Goal: Navigation & Orientation: Go to known website

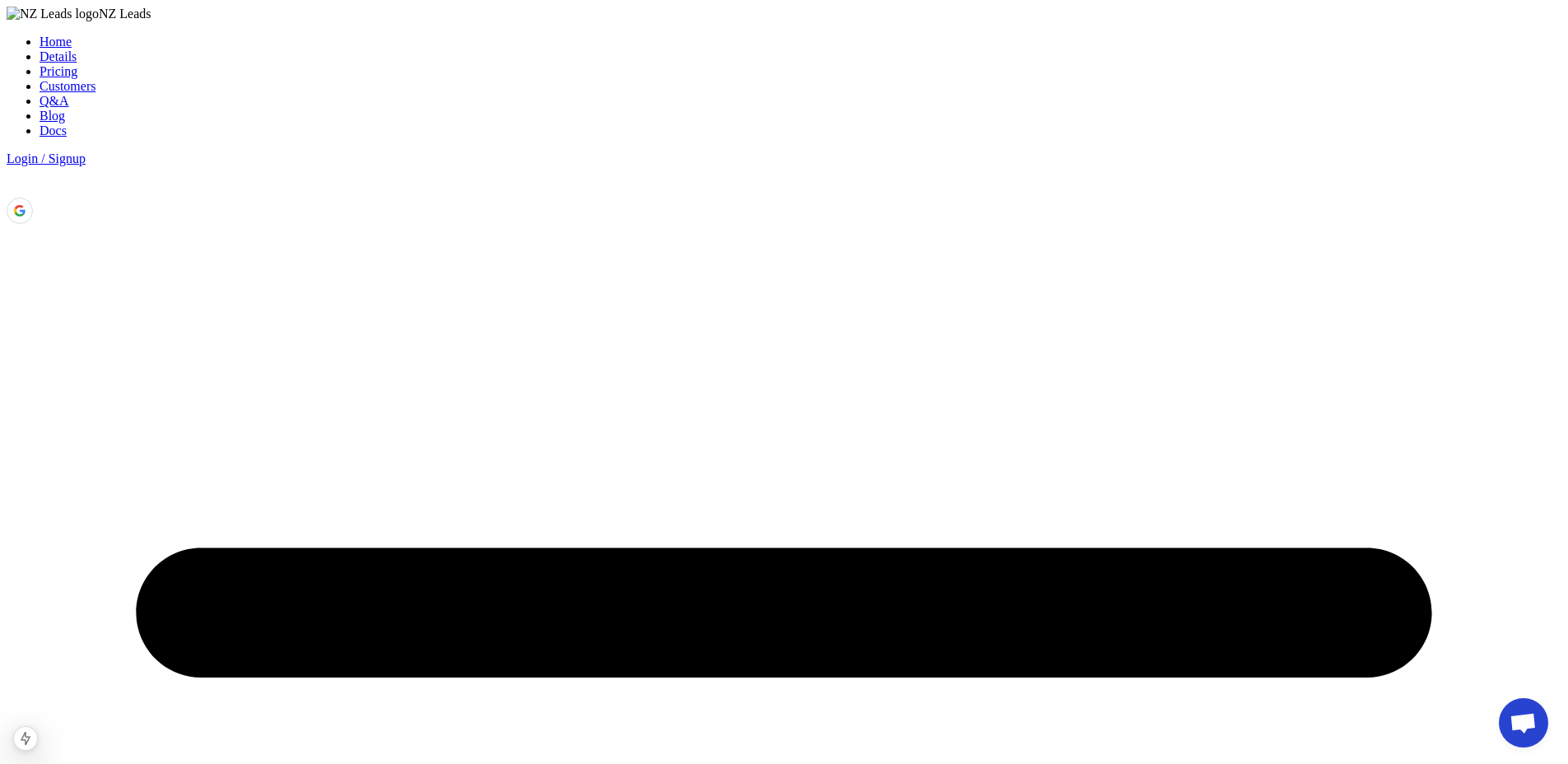
click at [65, 109] on link "Blog" at bounding box center [52, 115] width 25 height 14
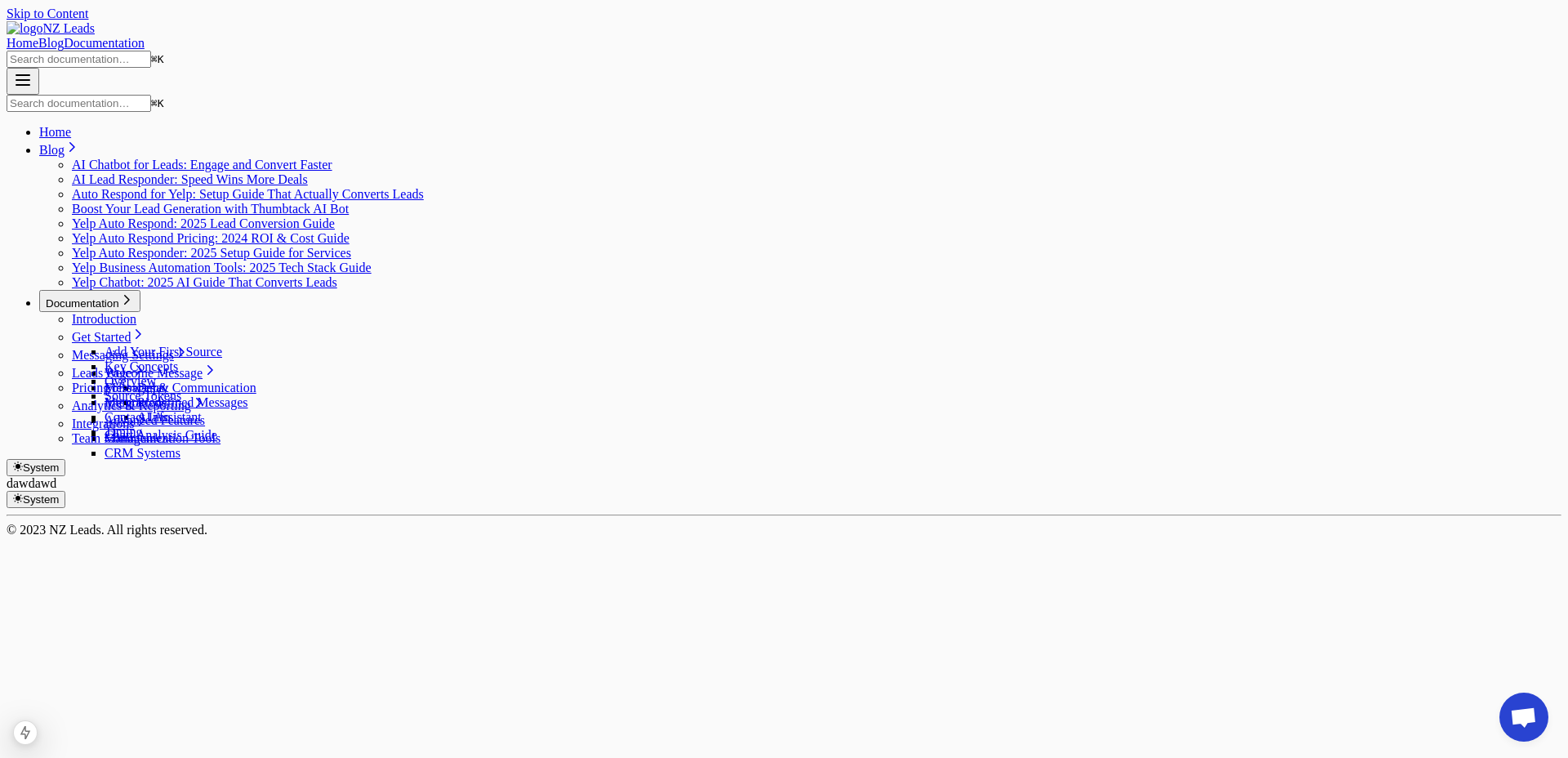
click at [35, 65] on div "Skip to Content NZ Leads Home Blog Documentation ⌘ K ⌘ K Home Blog AI Chatbot f…" at bounding box center [784, 272] width 1556 height 531
click at [671, 317] on html "Skip to Content NZ Leads Home Blog Documentation ⌘ K ⌘ K Home Blog AI Chatbot f…" at bounding box center [784, 272] width 1568 height 544
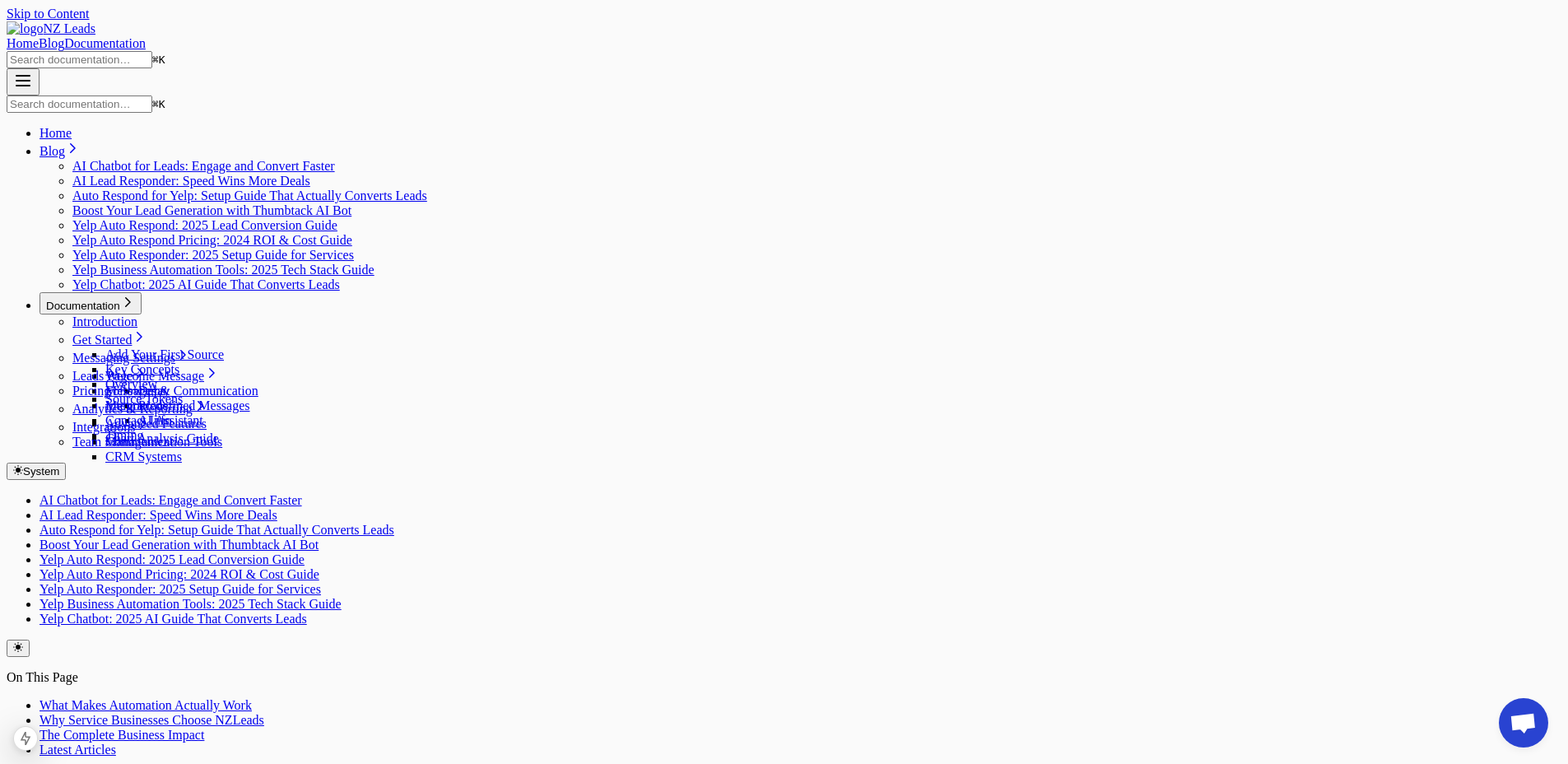
click at [96, 21] on span "NZ Leads" at bounding box center [69, 28] width 52 height 14
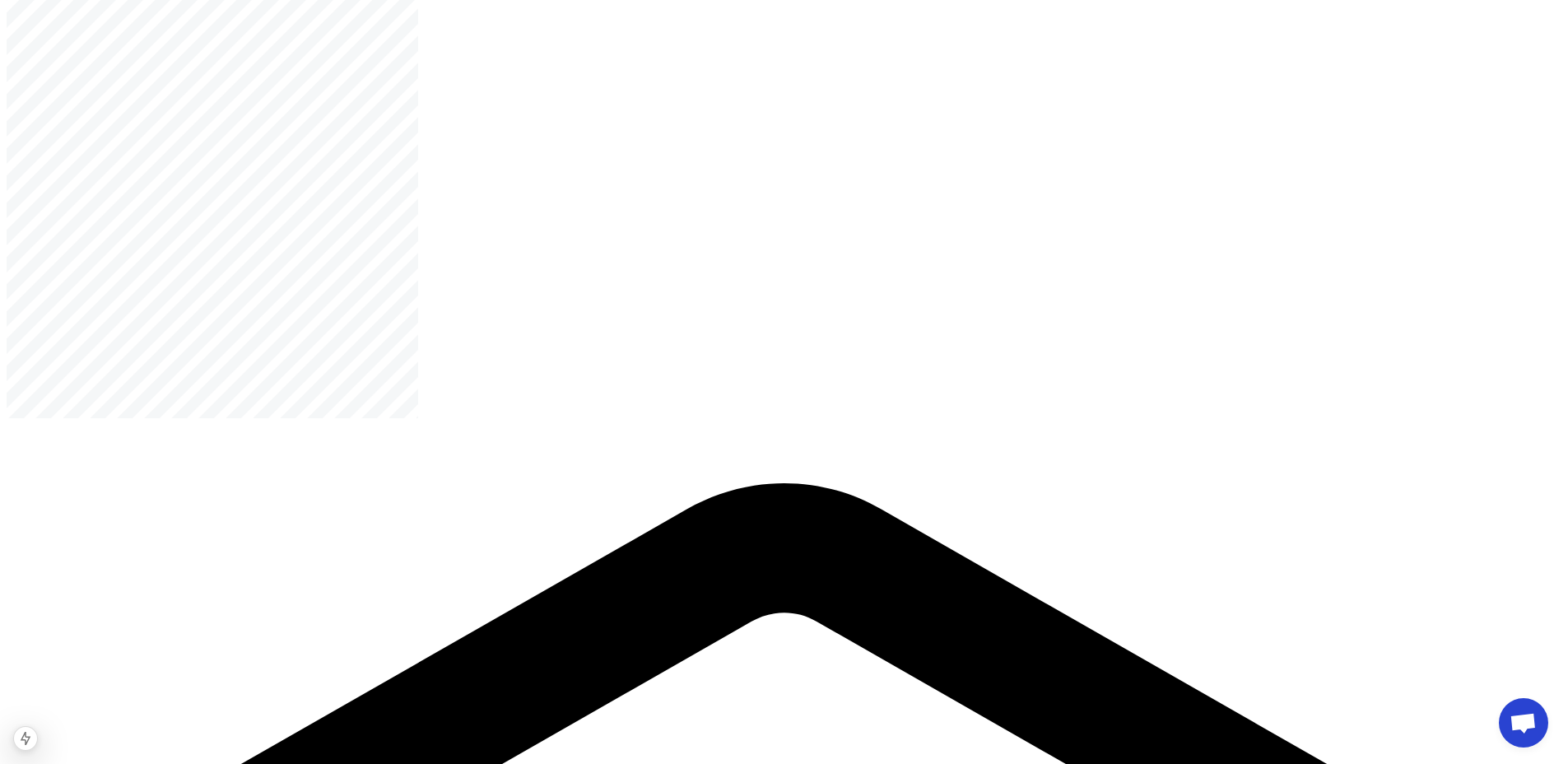
scroll to position [1597, 0]
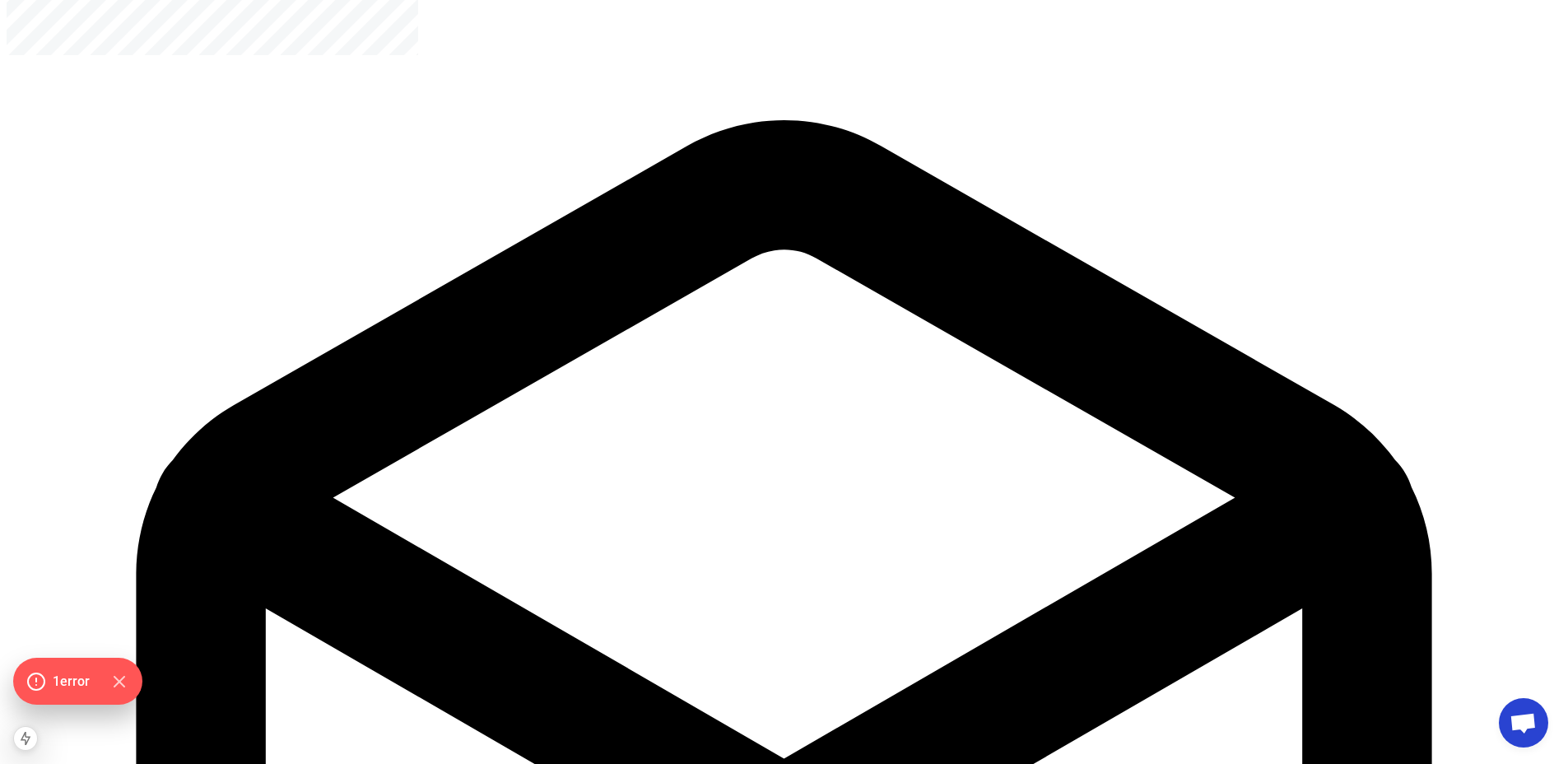
scroll to position [1938, 0]
